Goal: Find specific page/section: Find specific page/section

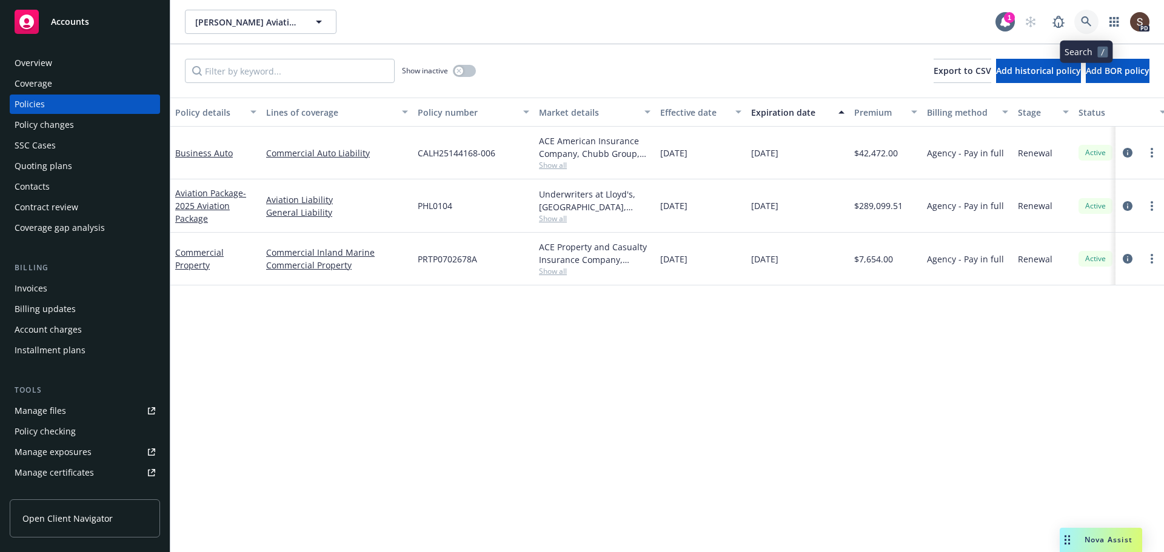
click at [1081, 25] on icon at bounding box center [1086, 21] width 11 height 11
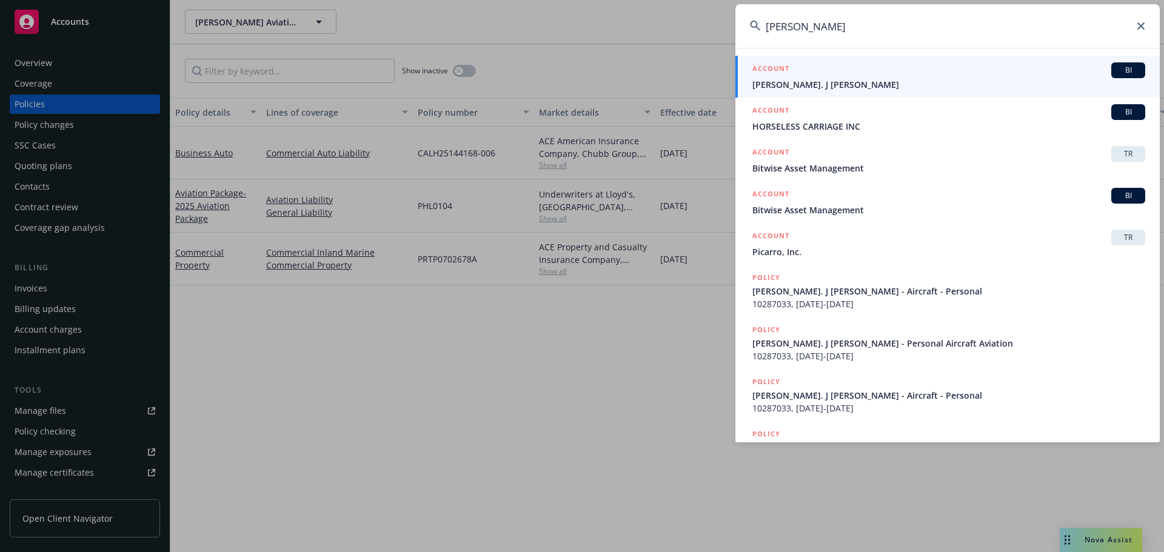
type input "[PERSON_NAME]"
click at [870, 86] on span "[PERSON_NAME]. J [PERSON_NAME]" at bounding box center [948, 84] width 393 height 13
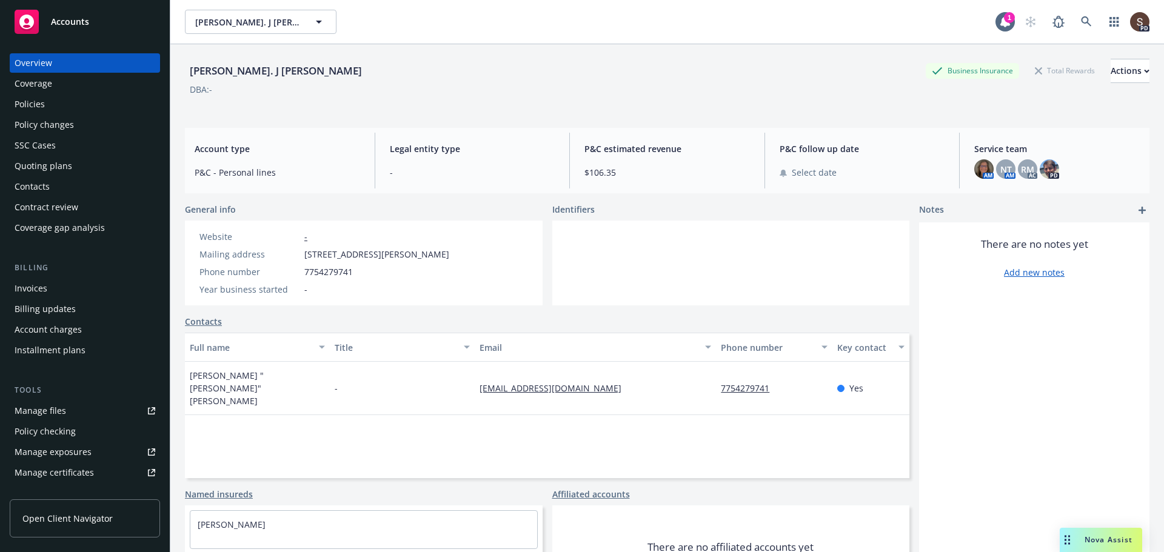
click at [40, 282] on div "Invoices" at bounding box center [31, 288] width 33 height 19
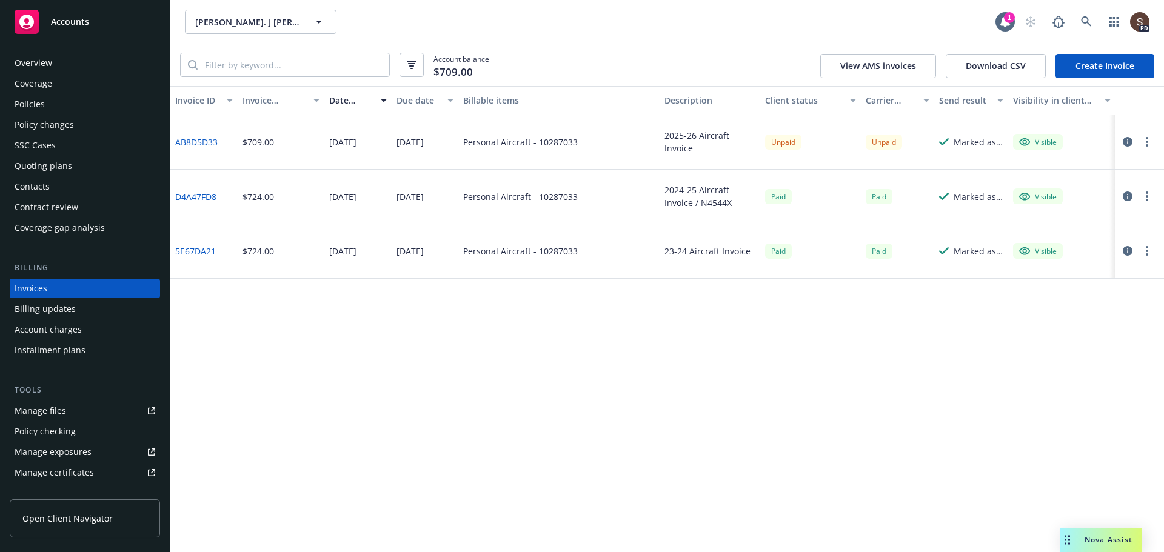
click at [201, 142] on link "AB8D5D33" at bounding box center [196, 142] width 42 height 13
